Goal: Check status: Check status

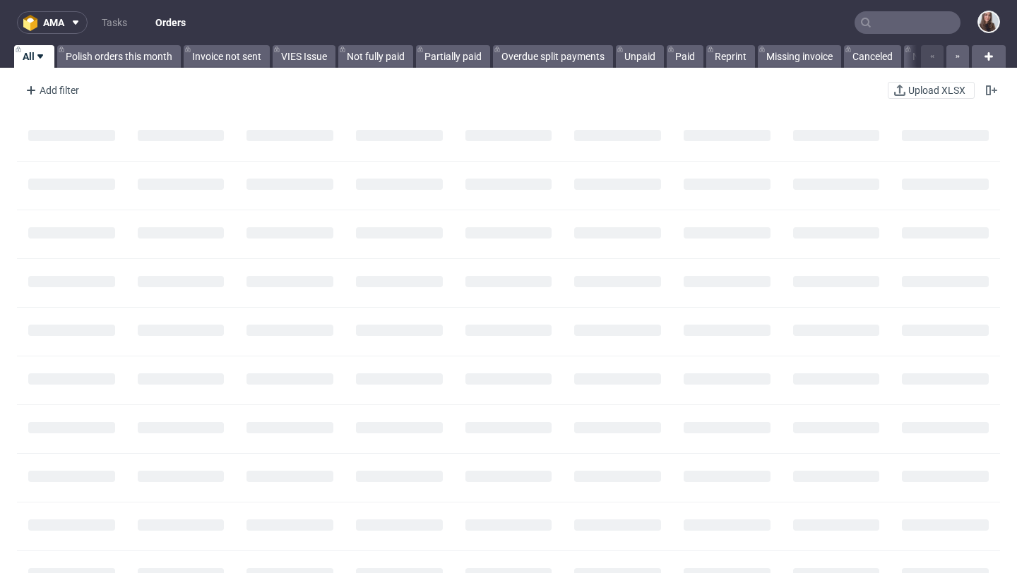
click at [895, 24] on input "text" at bounding box center [907, 22] width 106 height 23
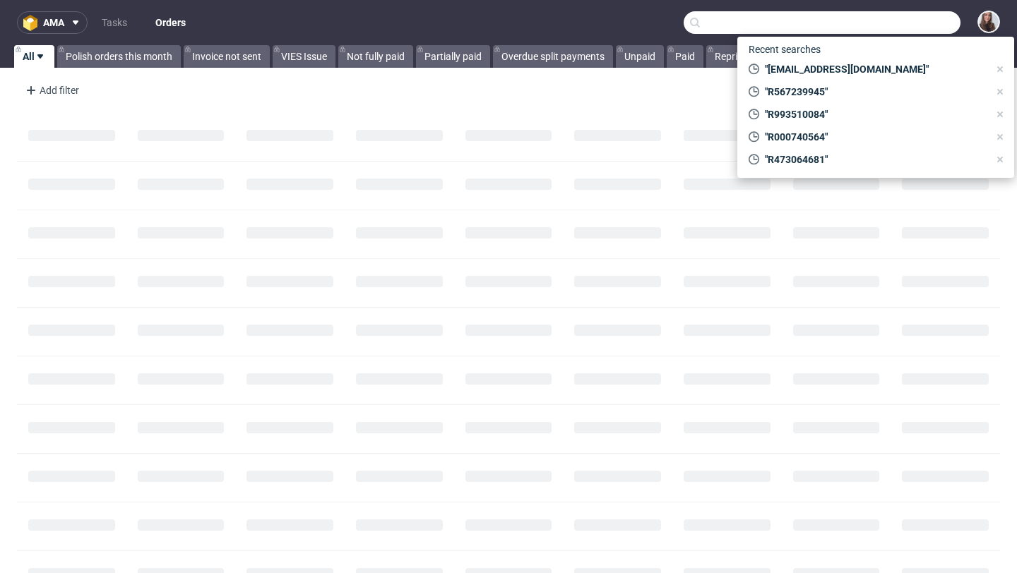
paste input "R799185063"
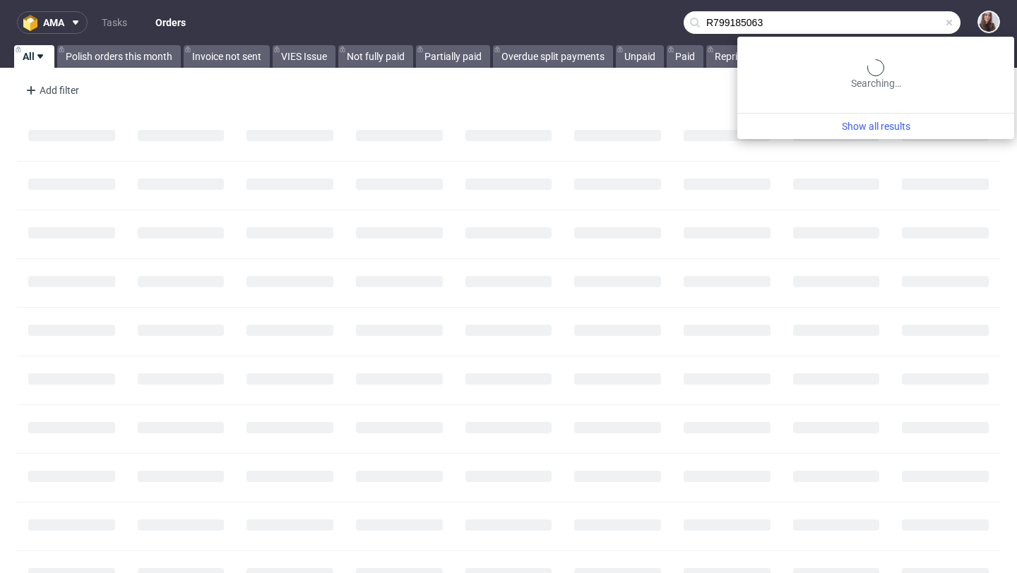
type input "R799185063"
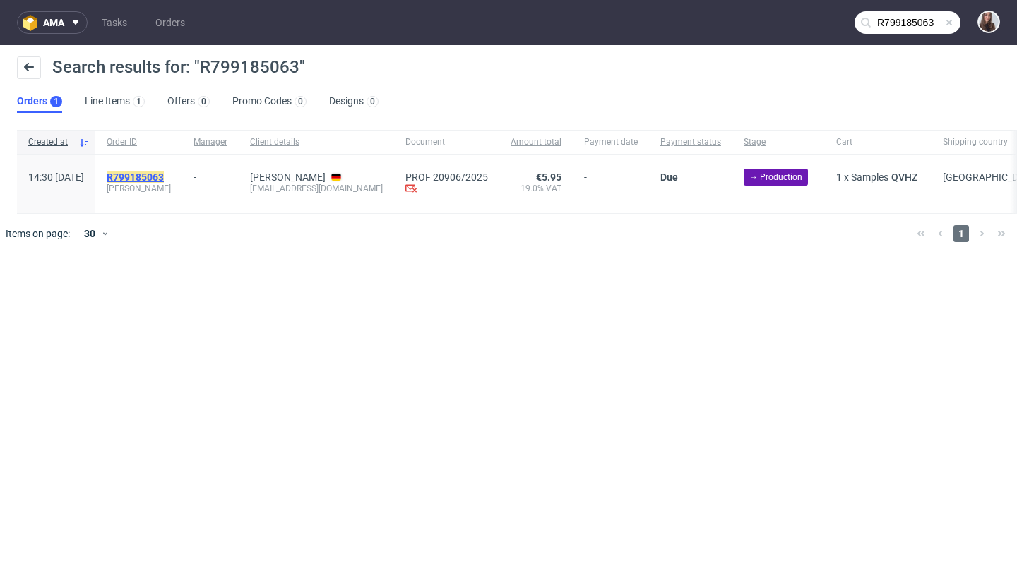
click at [164, 174] on mark "R799185063" at bounding box center [135, 177] width 57 height 11
